Goal: Information Seeking & Learning: Learn about a topic

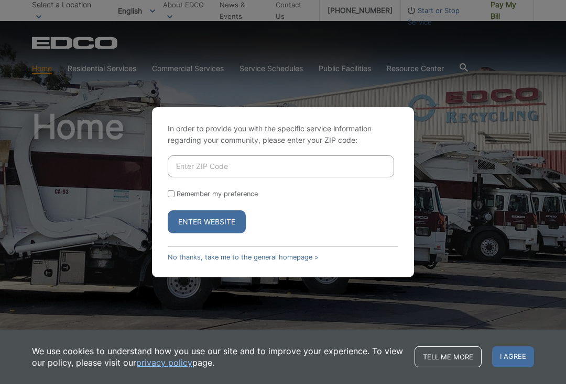
click at [223, 174] on input "Enter ZIP Code" at bounding box center [281, 167] width 226 height 22
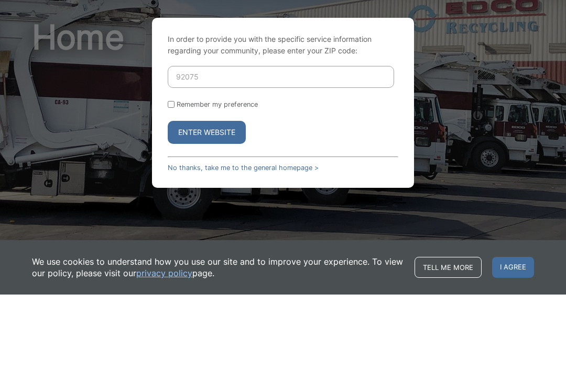
type input "92075"
click at [206, 211] on button "Enter Website" at bounding box center [207, 222] width 78 height 23
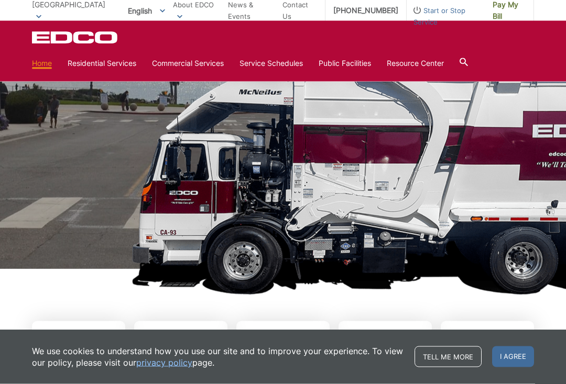
scroll to position [54, 0]
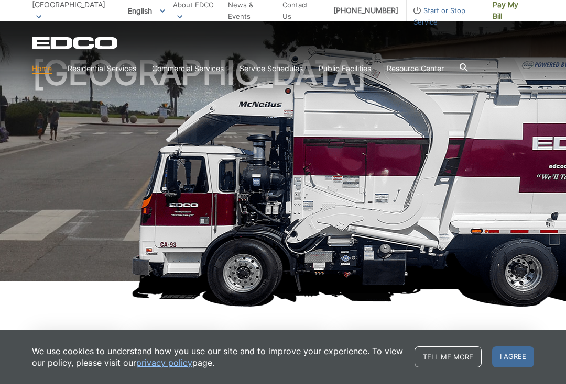
click at [0, 0] on link "Household Hazardous Waste" at bounding box center [0, 0] width 0 height 0
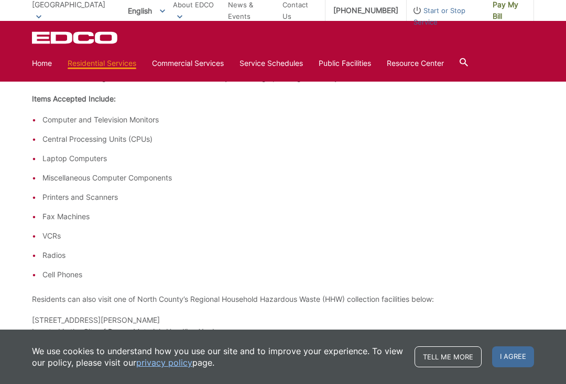
scroll to position [446, 0]
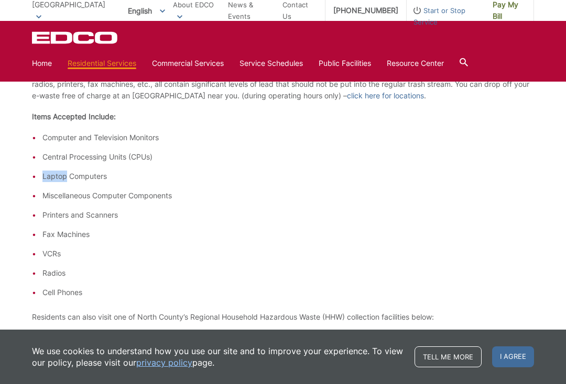
click at [398, 211] on li "Printers and Scanners" at bounding box center [287, 215] width 491 height 12
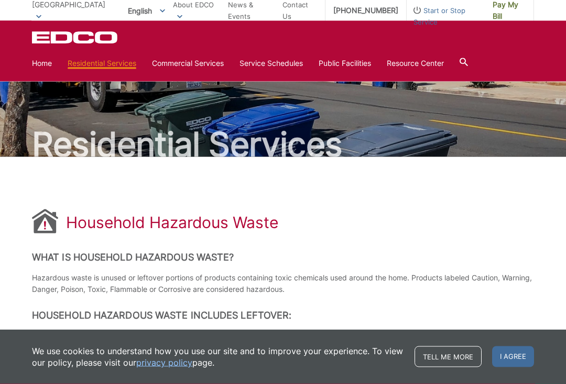
scroll to position [0, 0]
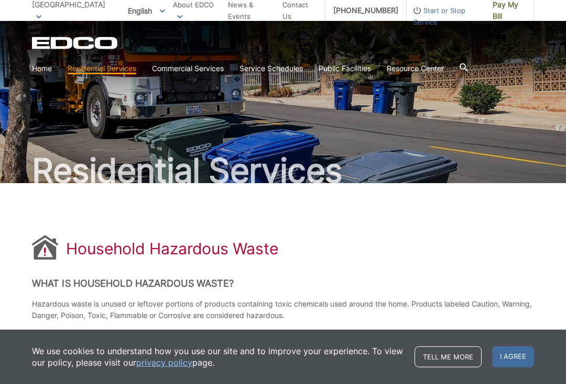
click at [466, 70] on icon at bounding box center [463, 67] width 8 height 8
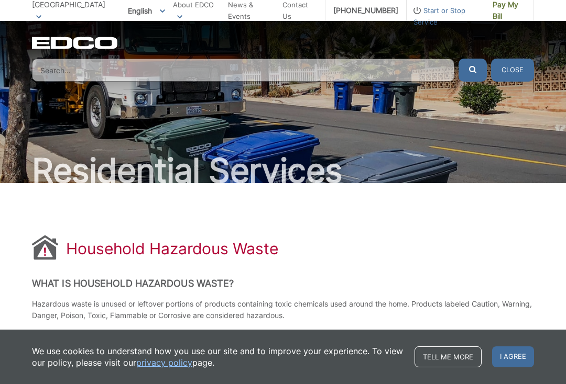
click at [71, 71] on input "Search" at bounding box center [243, 70] width 422 height 23
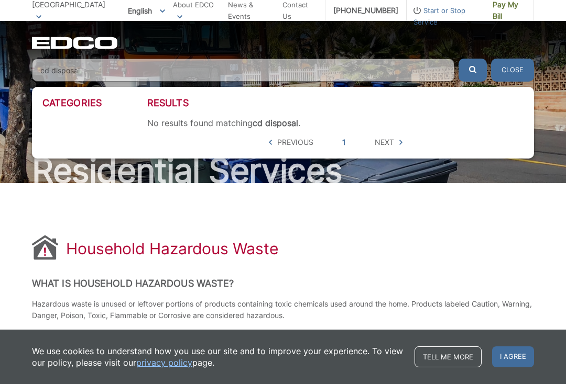
type input "cd disposal"
click at [472, 70] on button "submit" at bounding box center [472, 70] width 28 height 23
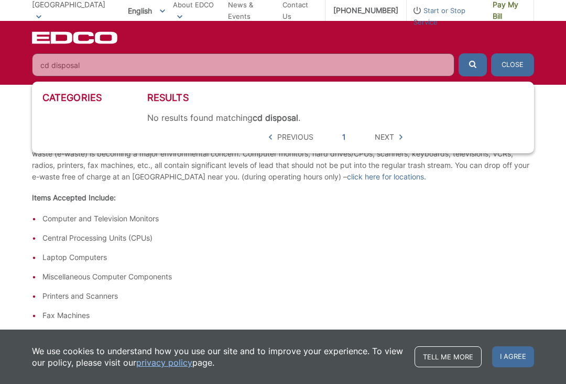
scroll to position [366, 0]
